Goal: Information Seeking & Learning: Learn about a topic

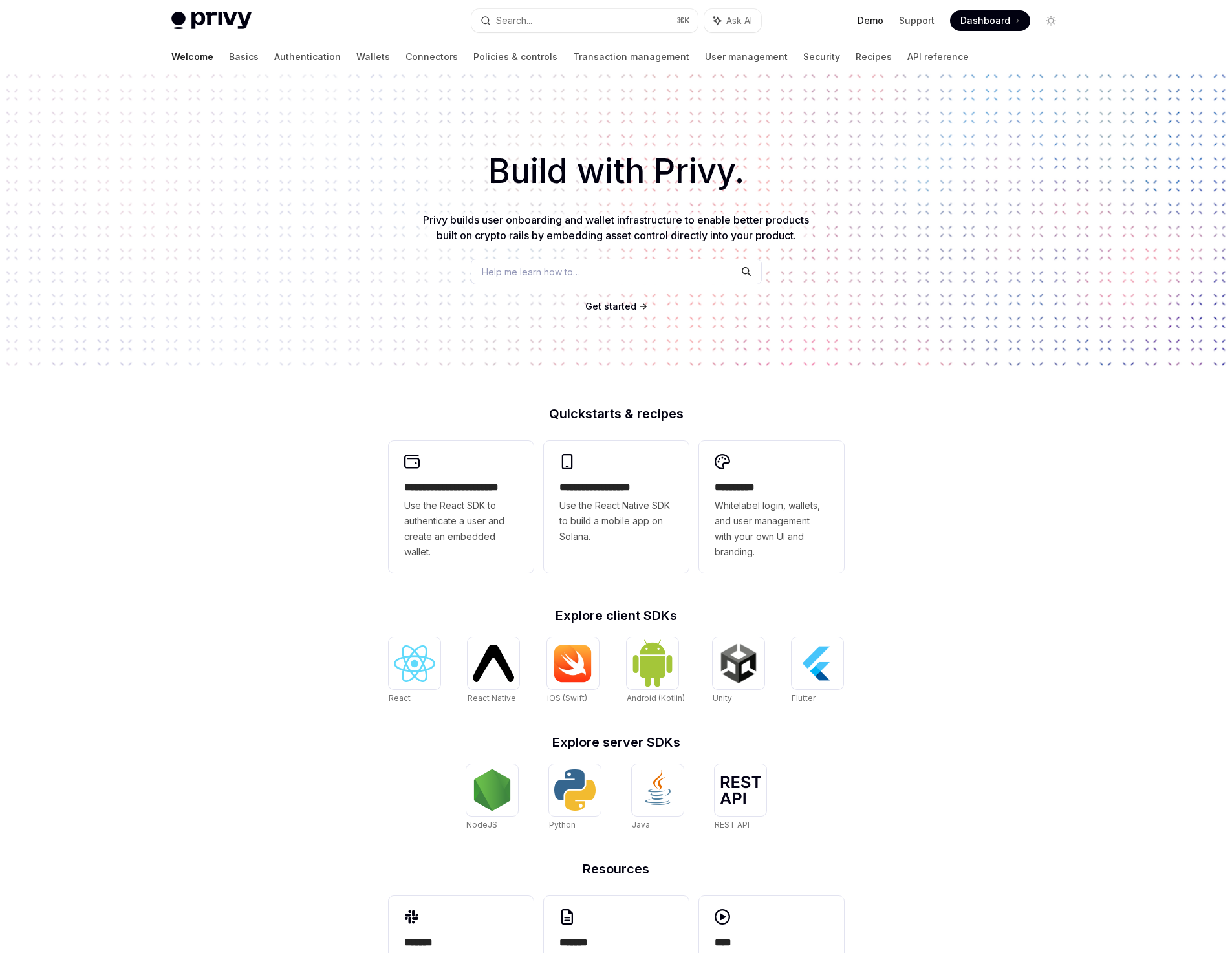
click at [869, 21] on link "Demo" at bounding box center [870, 20] width 26 height 13
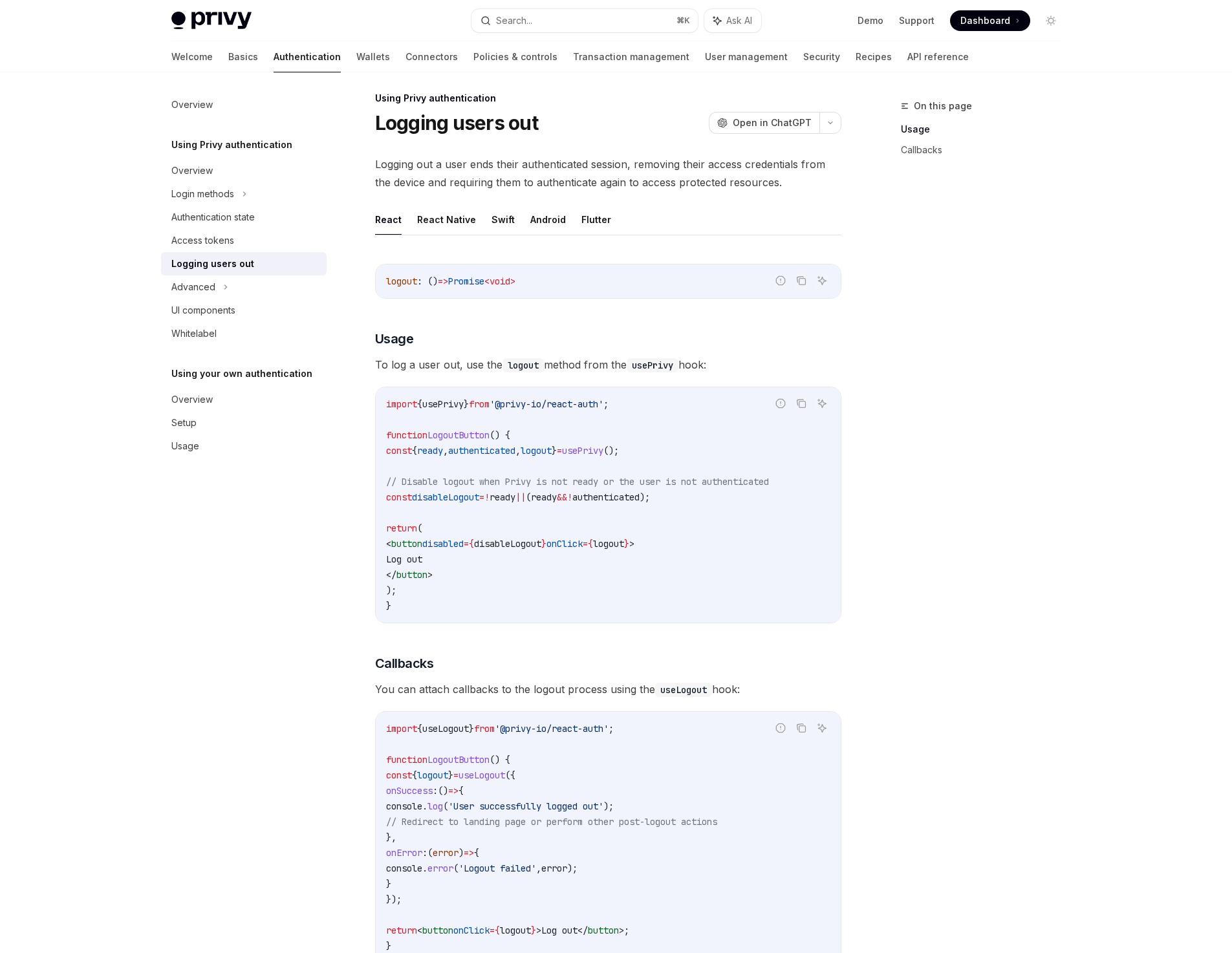
scroll to position [231, 0]
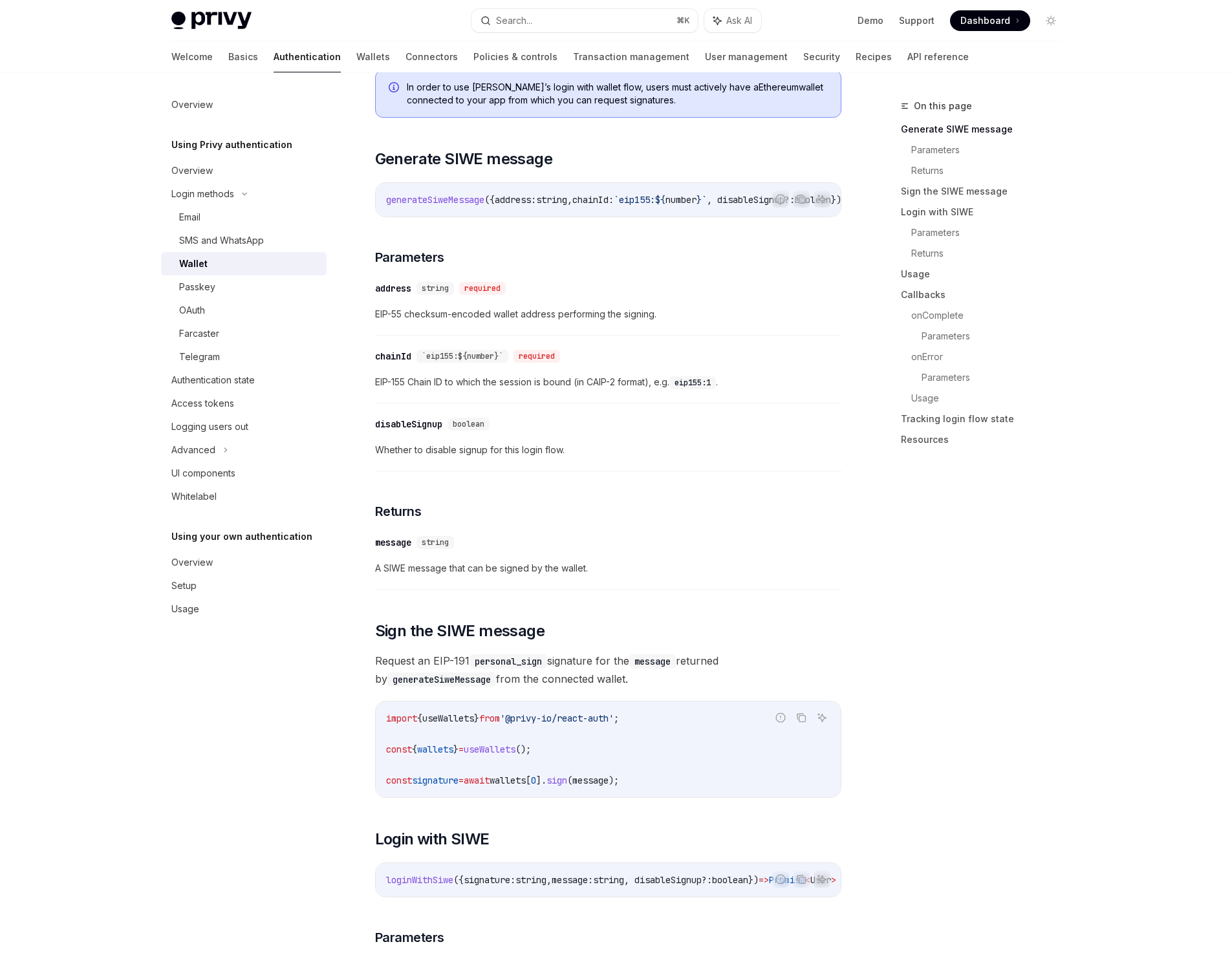
scroll to position [306, 0]
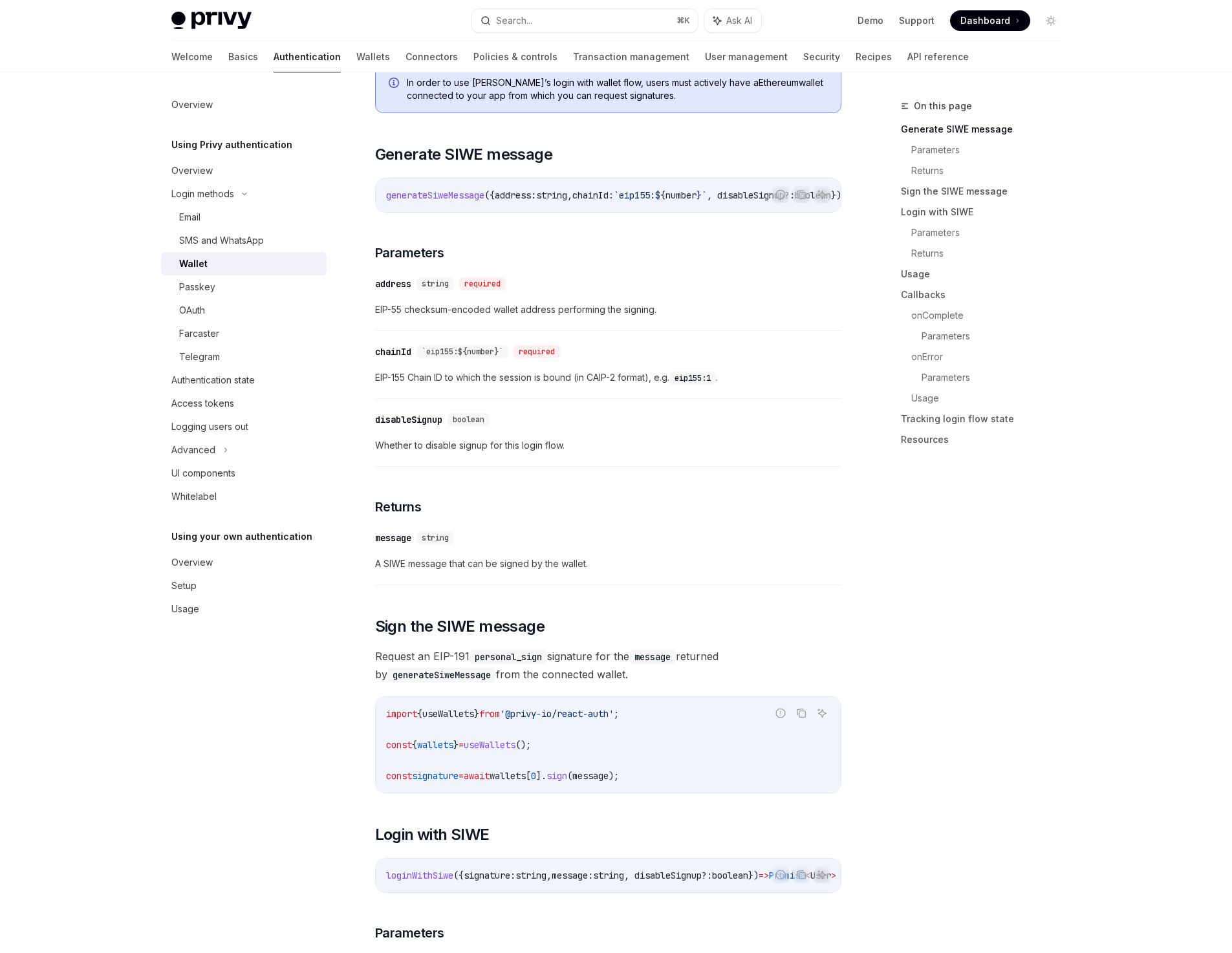
click at [224, 447] on icon at bounding box center [226, 450] width 5 height 15
click at [964, 613] on div "On this page Generate SIWE message Parameters Returns Sign the SIWE message Log…" at bounding box center [973, 525] width 197 height 855
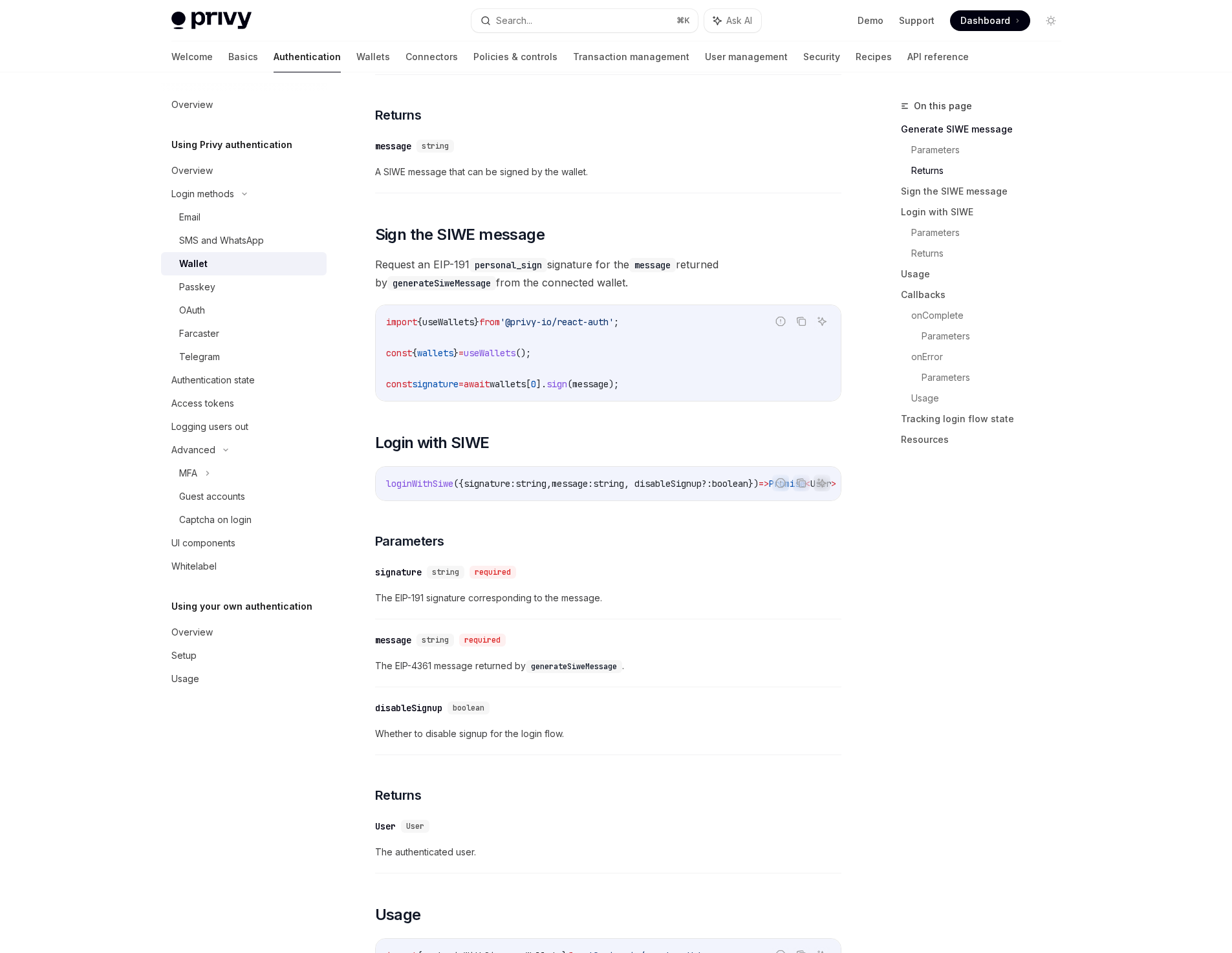
scroll to position [789, 0]
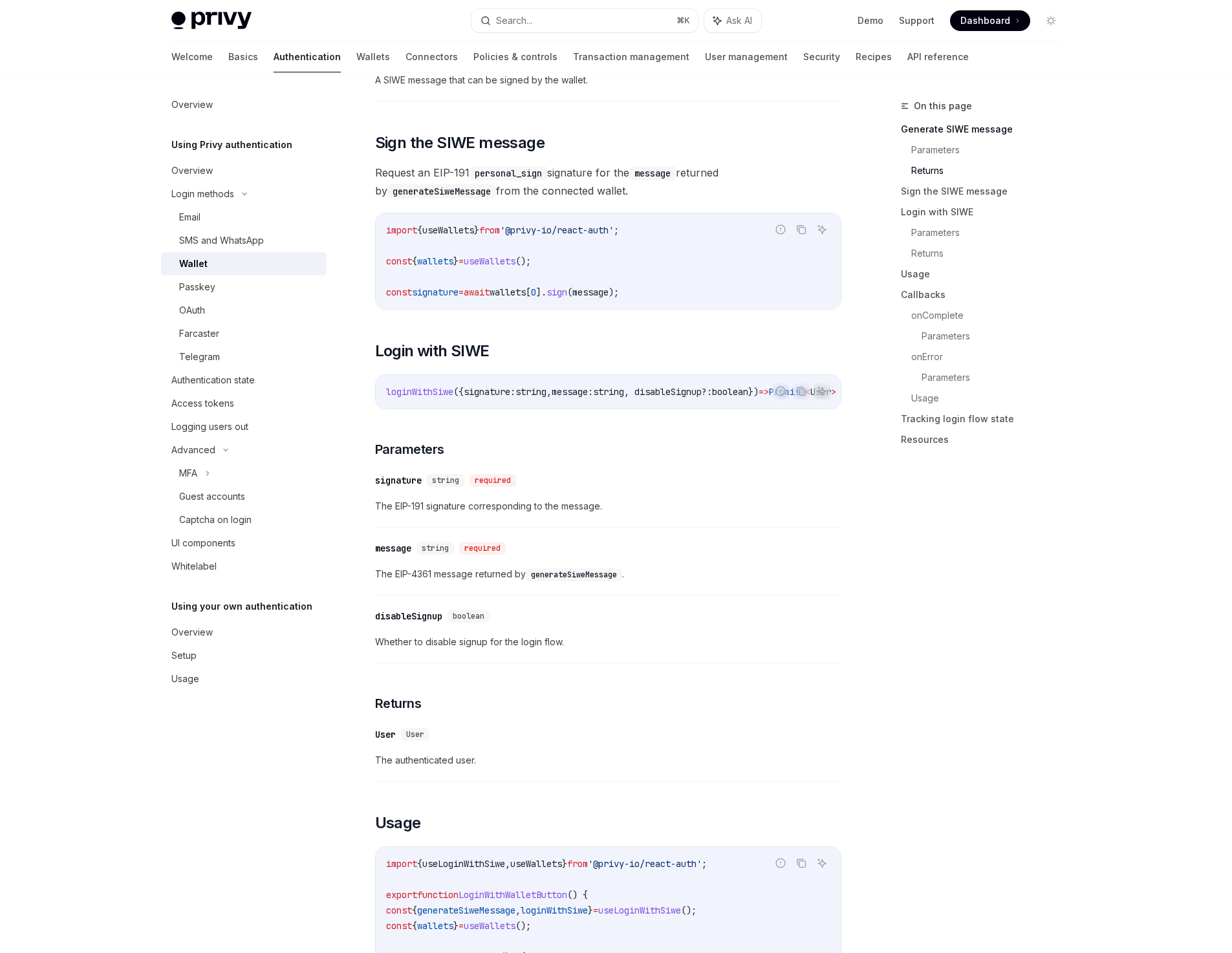
click at [964, 613] on div "On this page Generate SIWE message Parameters Returns Sign the SIWE message Log…" at bounding box center [973, 525] width 197 height 855
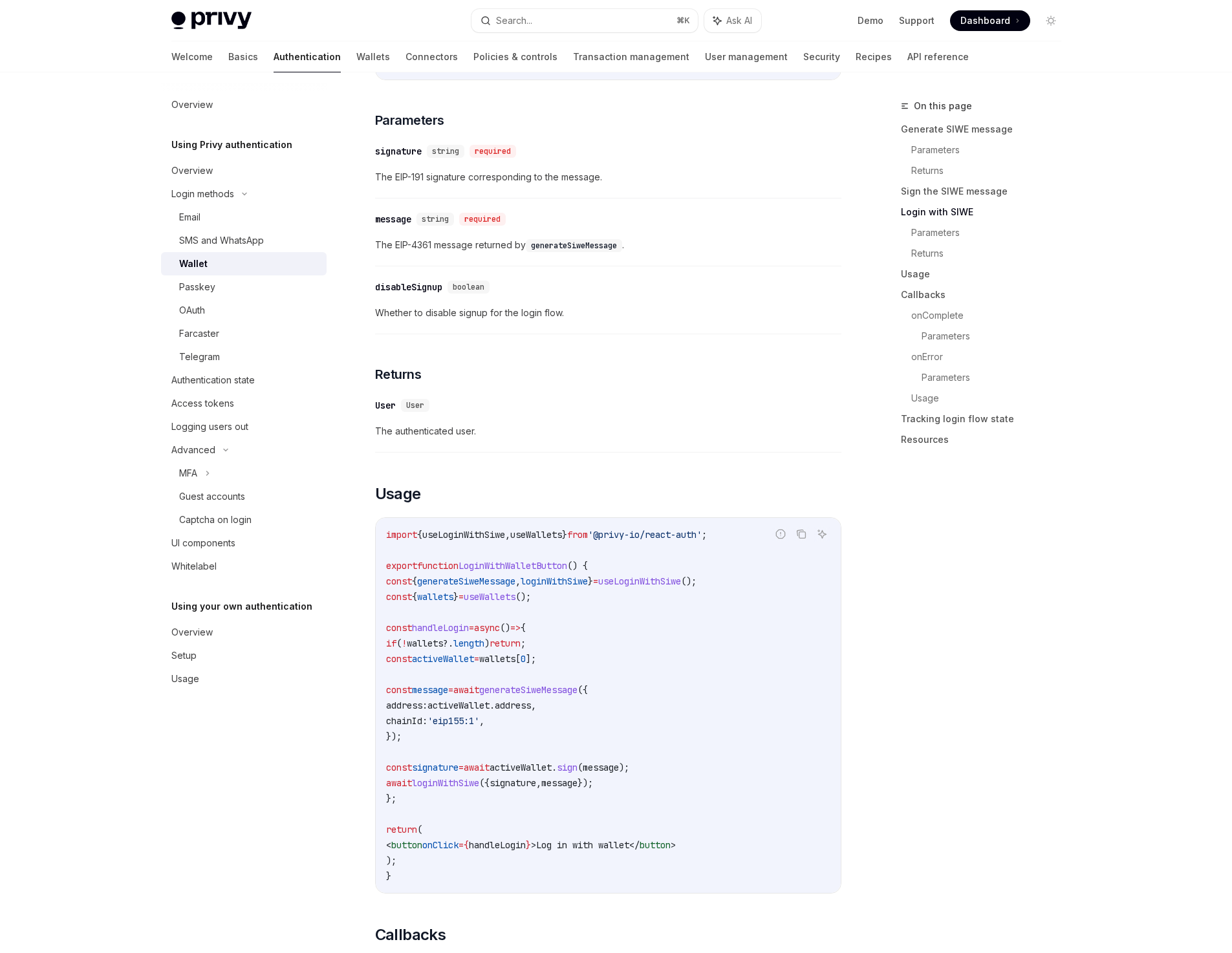
scroll to position [1194, 0]
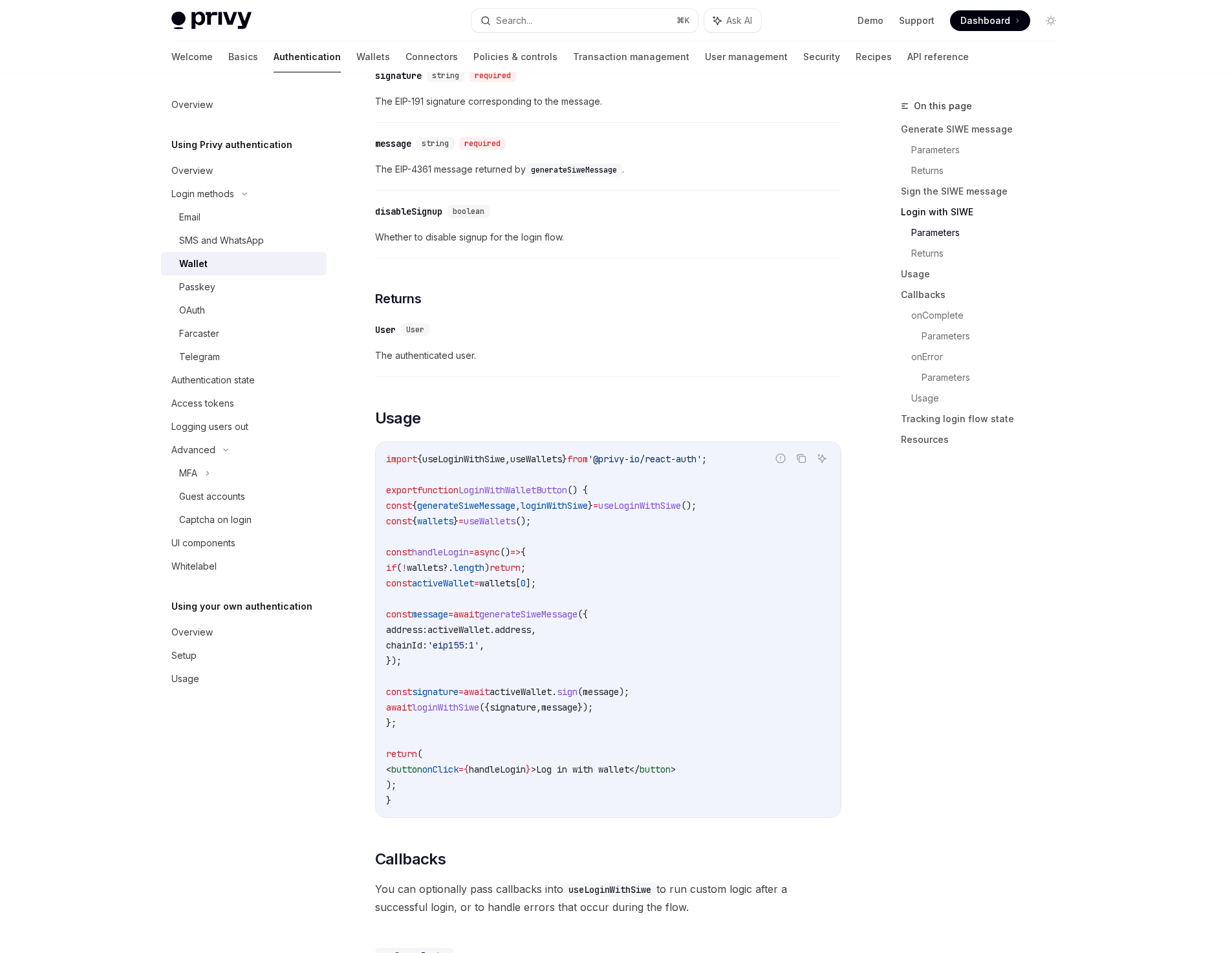
click at [964, 613] on div "On this page Generate SIWE message Parameters Returns Sign the SIWE message Log…" at bounding box center [973, 525] width 197 height 855
click at [576, 20] on button "Search... ⌘ K" at bounding box center [584, 20] width 226 height 23
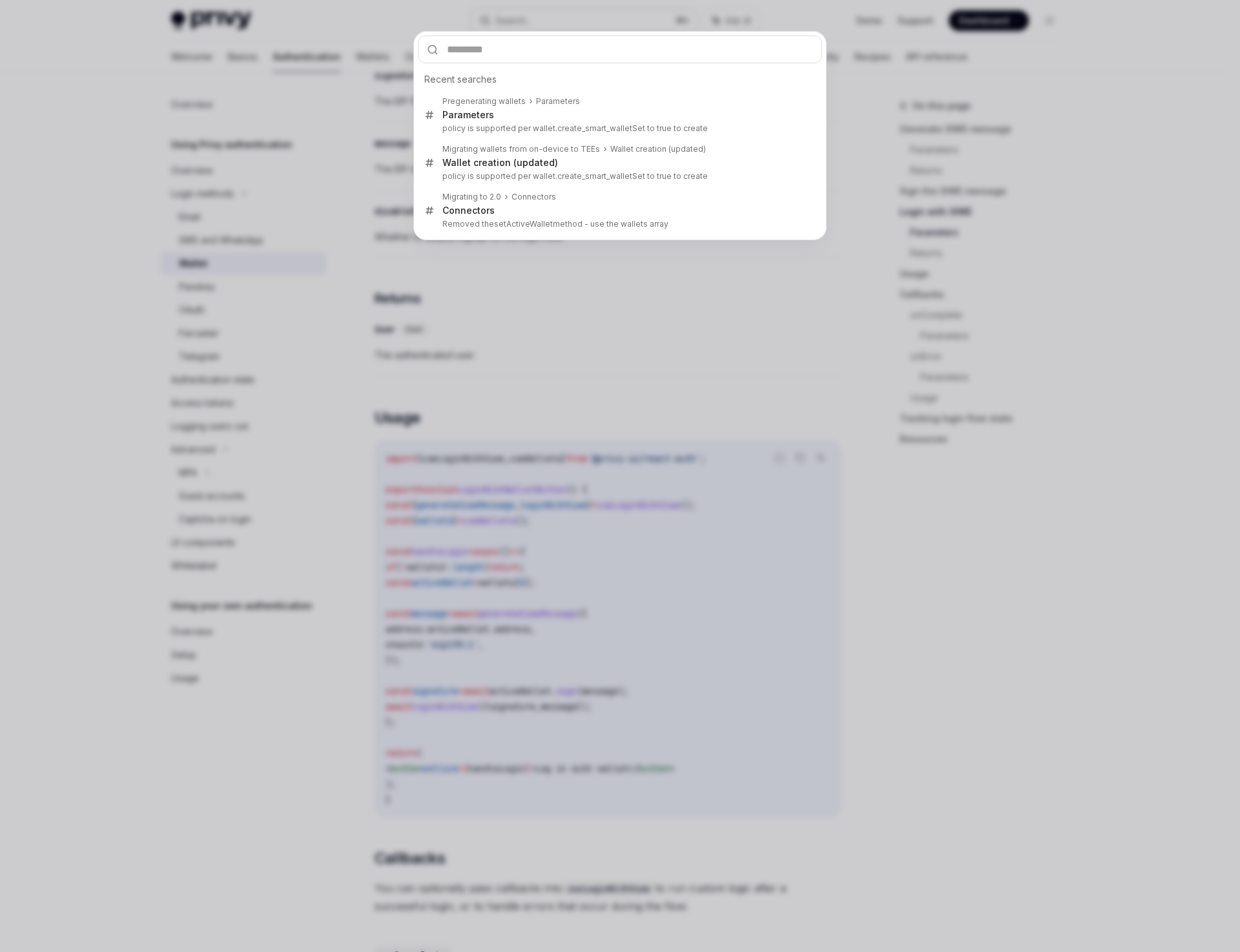
type input "**********"
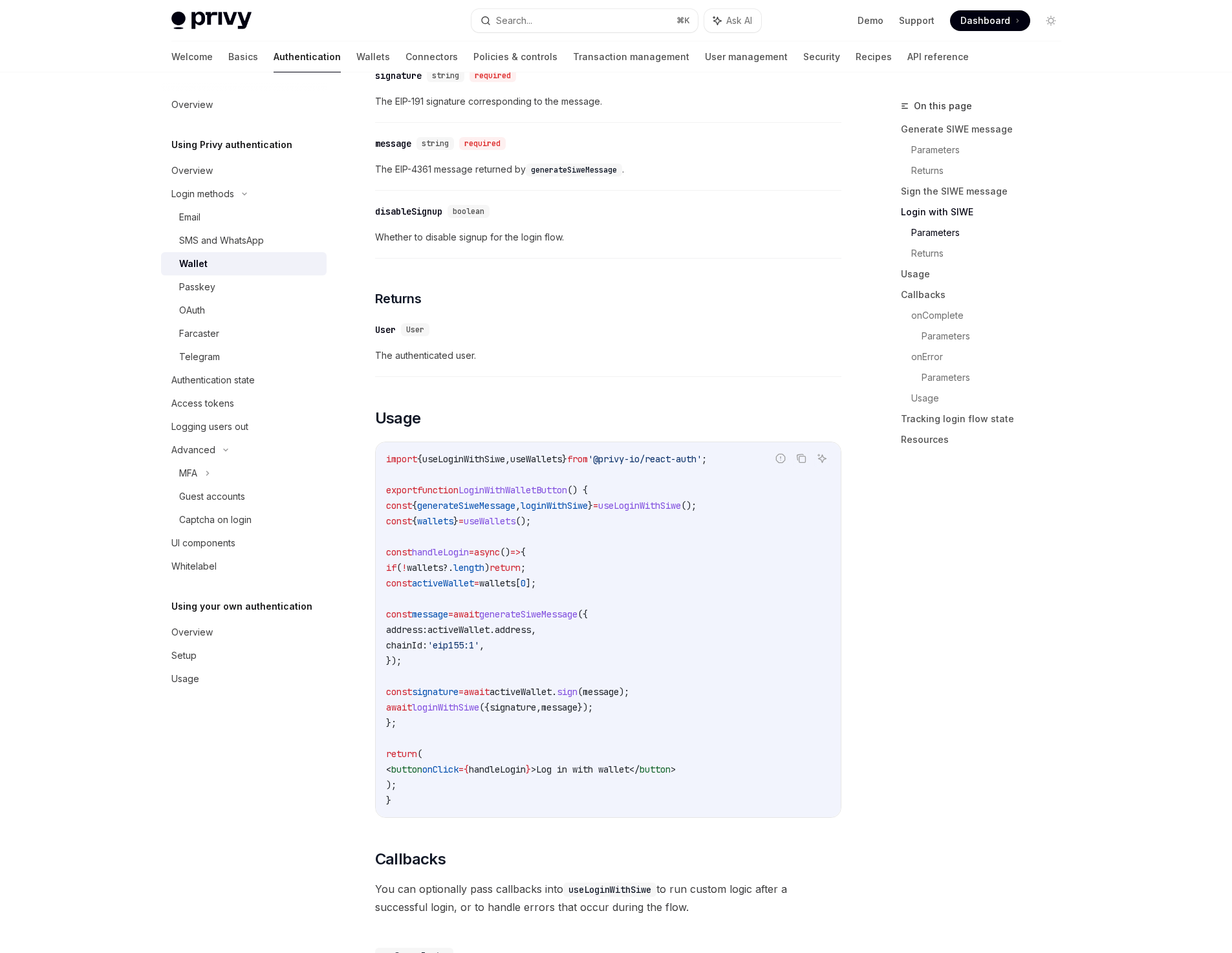
type textarea "*"
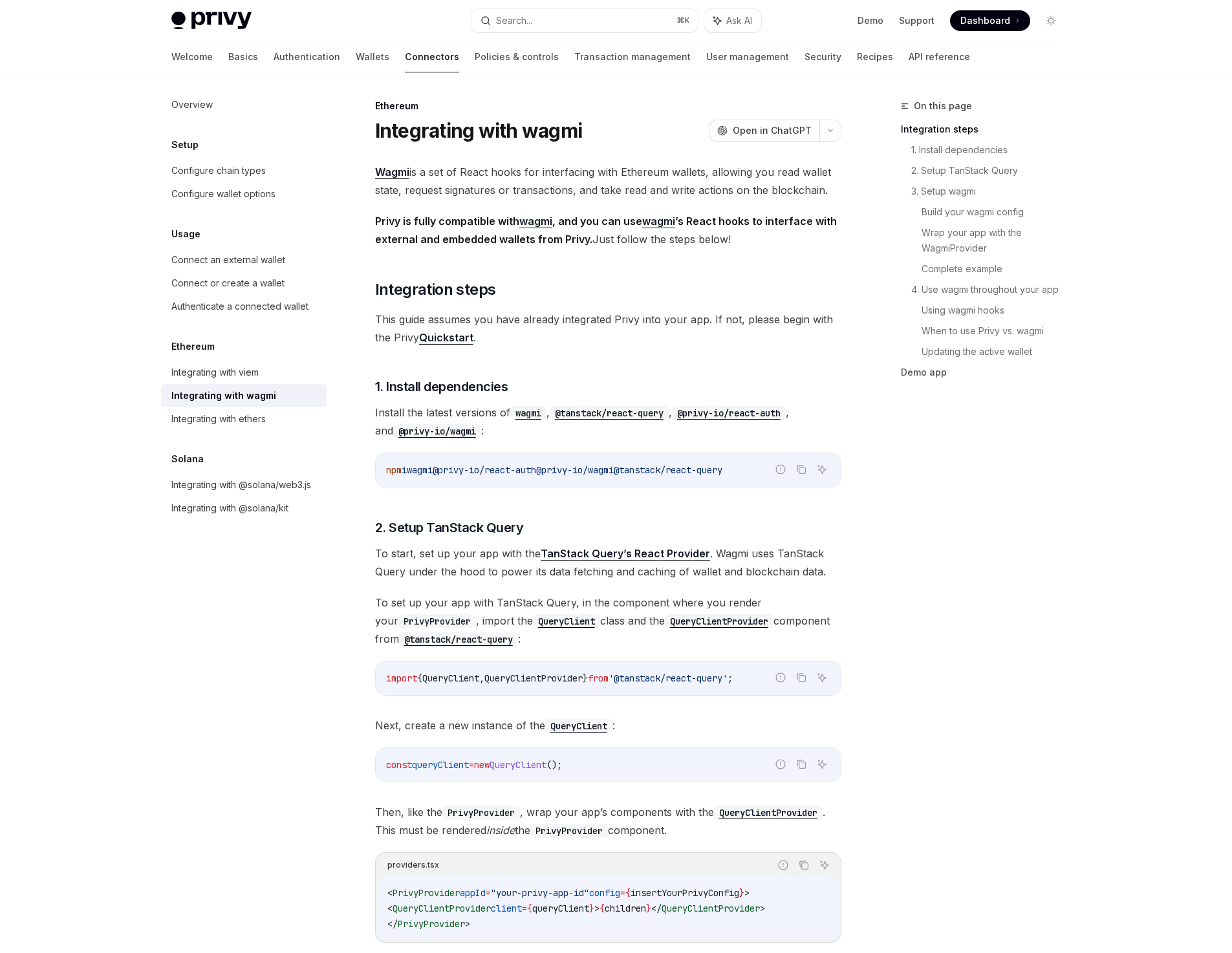
scroll to position [2751, 0]
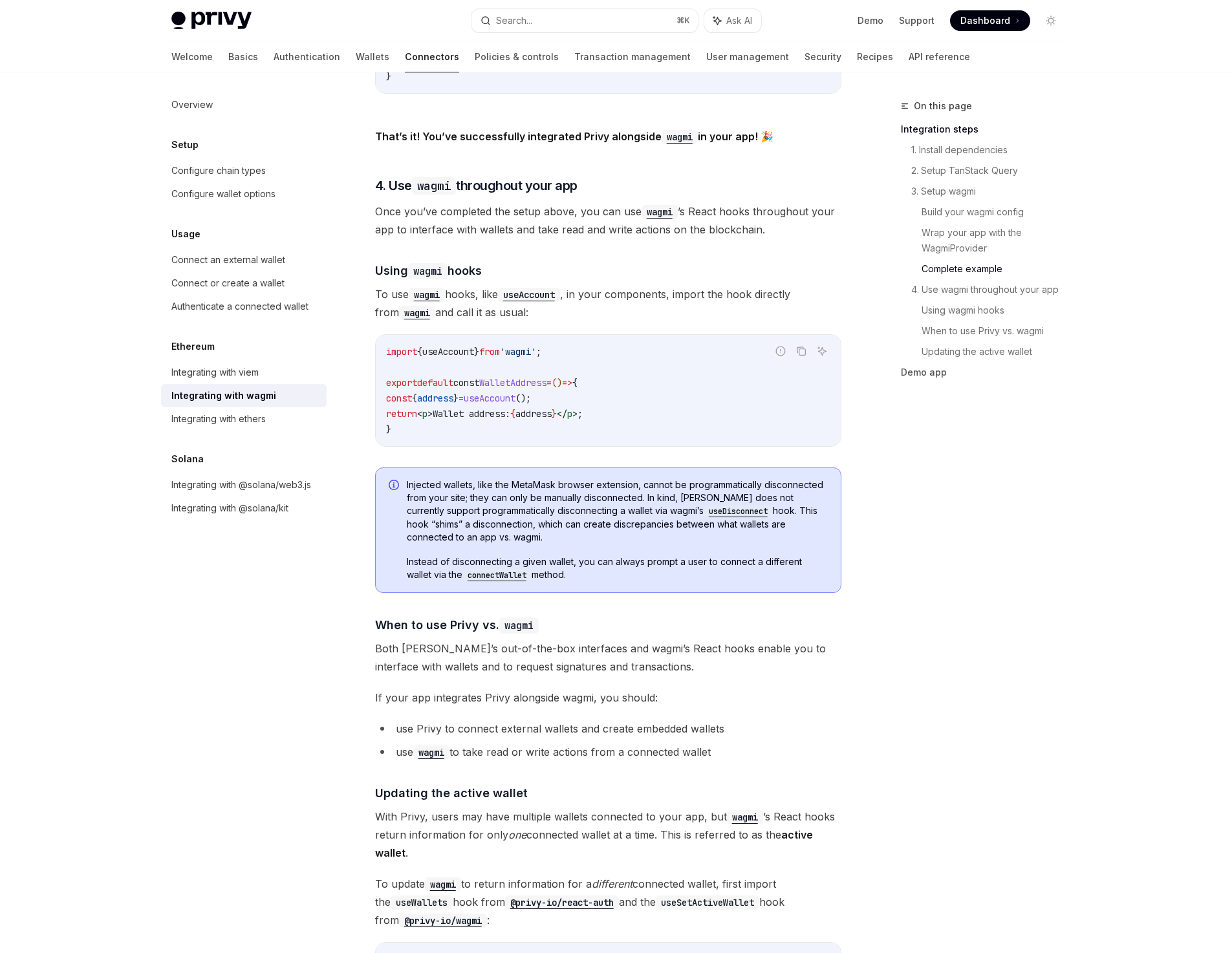
click at [1015, 501] on div "On this page Integration steps 1. Install dependencies 2. Setup TanStack Query …" at bounding box center [973, 525] width 197 height 855
click at [1016, 501] on div "On this page Integration steps 1. Install dependencies 2. Setup TanStack Query …" at bounding box center [973, 525] width 197 height 855
